Goal: Navigation & Orientation: Find specific page/section

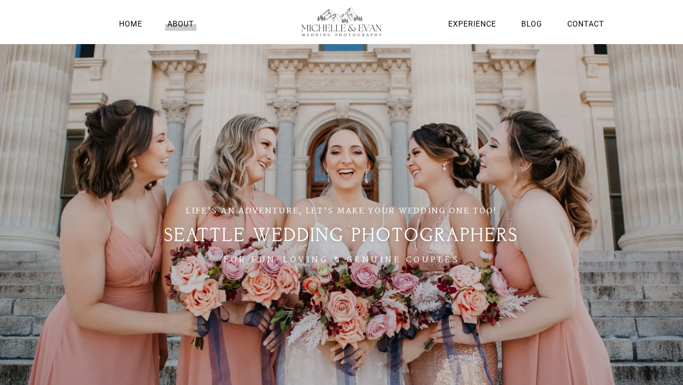
click at [180, 25] on link "About" at bounding box center [180, 24] width 31 height 13
